Goal: Check status: Check status

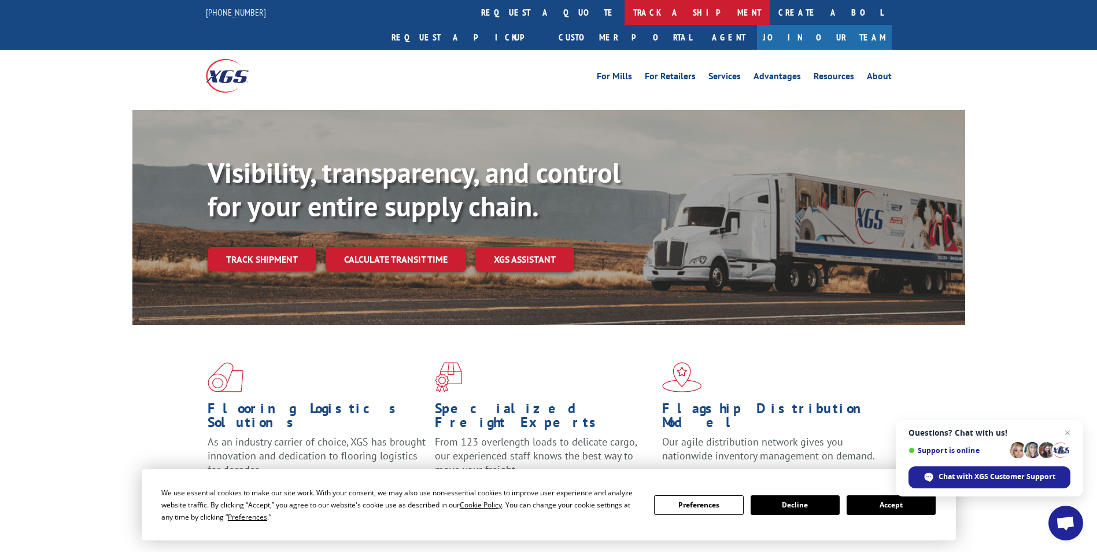
click at [625, 6] on link "track a shipment" at bounding box center [697, 12] width 145 height 25
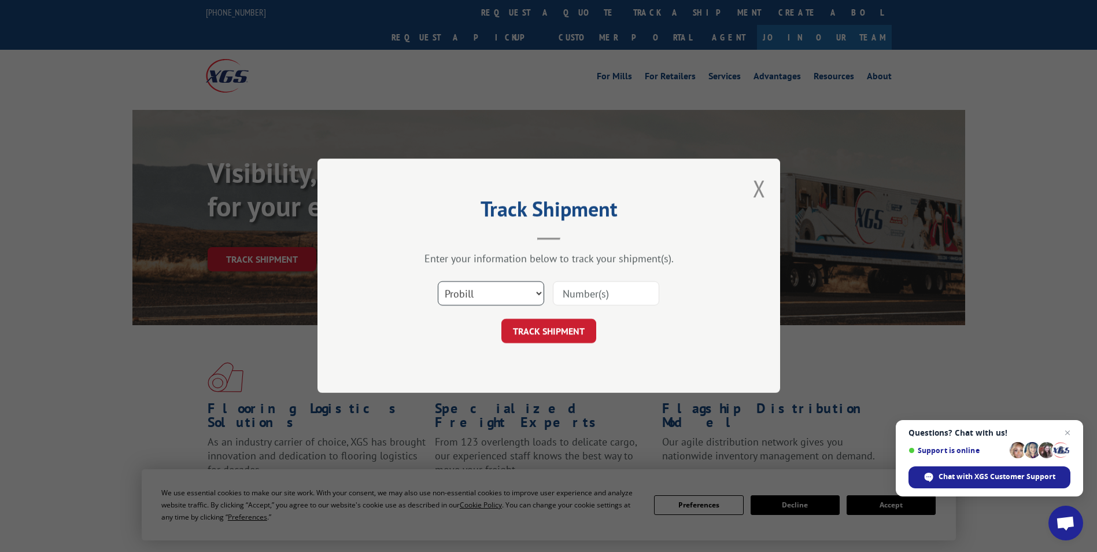
click at [481, 288] on select "Select category... Probill BOL PO" at bounding box center [491, 294] width 106 height 24
select select "bol"
click at [438, 282] on select "Select category... Probill BOL PO" at bounding box center [491, 294] width 106 height 24
click at [576, 293] on input at bounding box center [606, 294] width 106 height 24
type input "7043205"
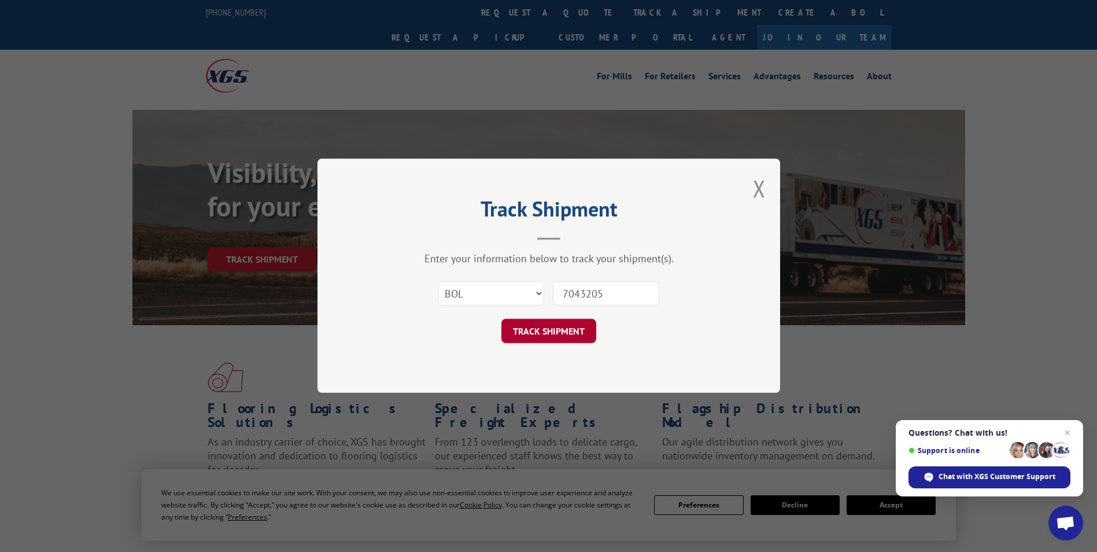
click at [548, 333] on button "TRACK SHIPMENT" at bounding box center [548, 331] width 95 height 24
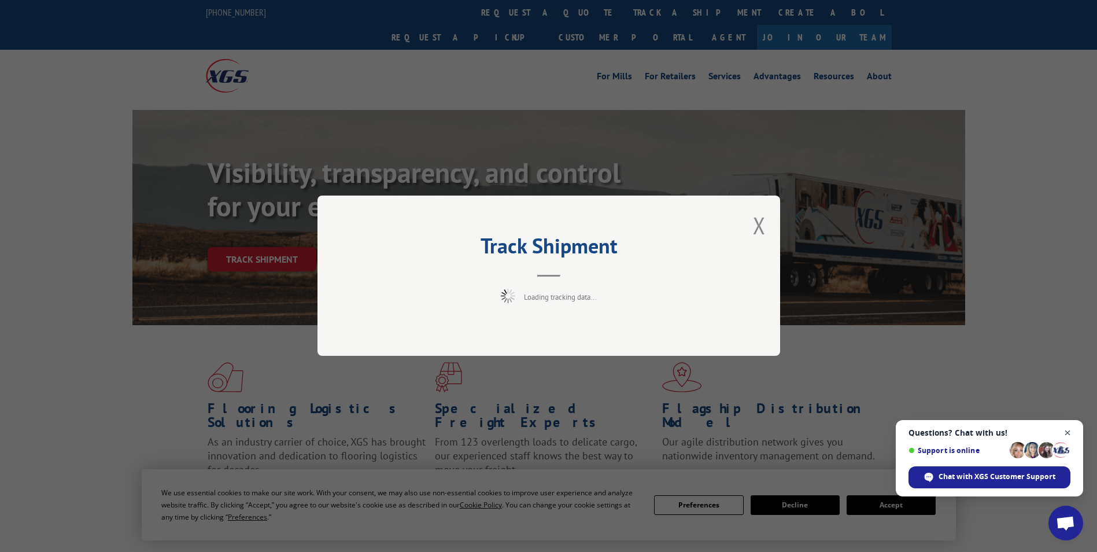
click at [1068, 430] on span "Close chat" at bounding box center [1068, 433] width 14 height 14
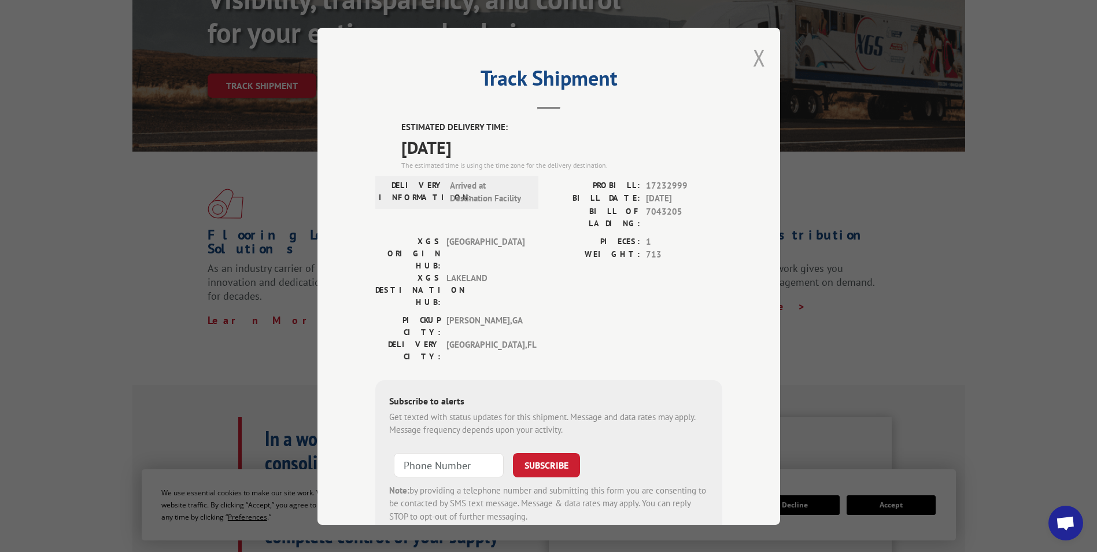
click at [756, 62] on button "Close modal" at bounding box center [759, 57] width 13 height 31
